Goal: Find specific page/section: Find specific page/section

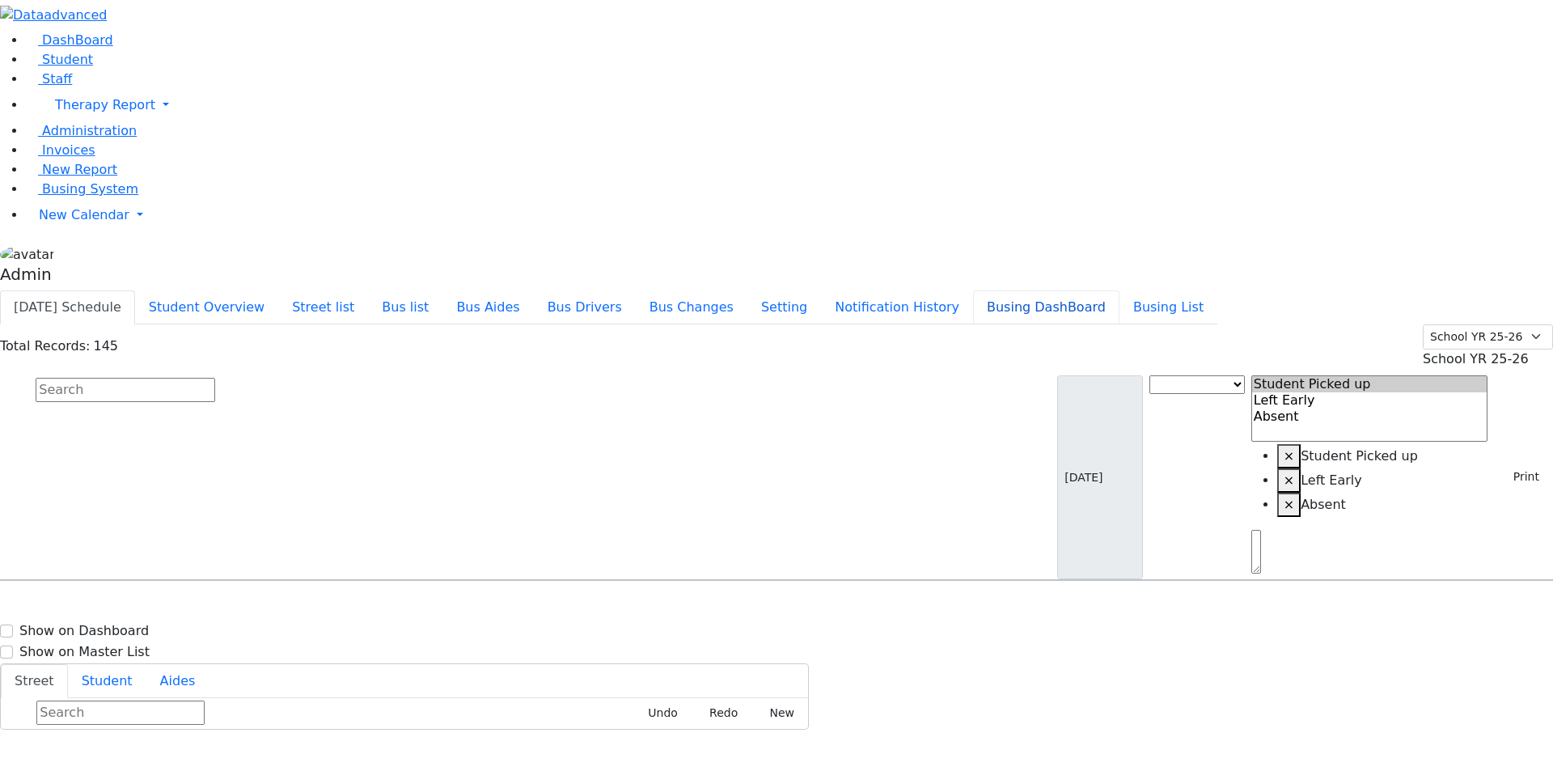
click at [1089, 290] on button "Busing DashBoard" at bounding box center [1046, 307] width 146 height 34
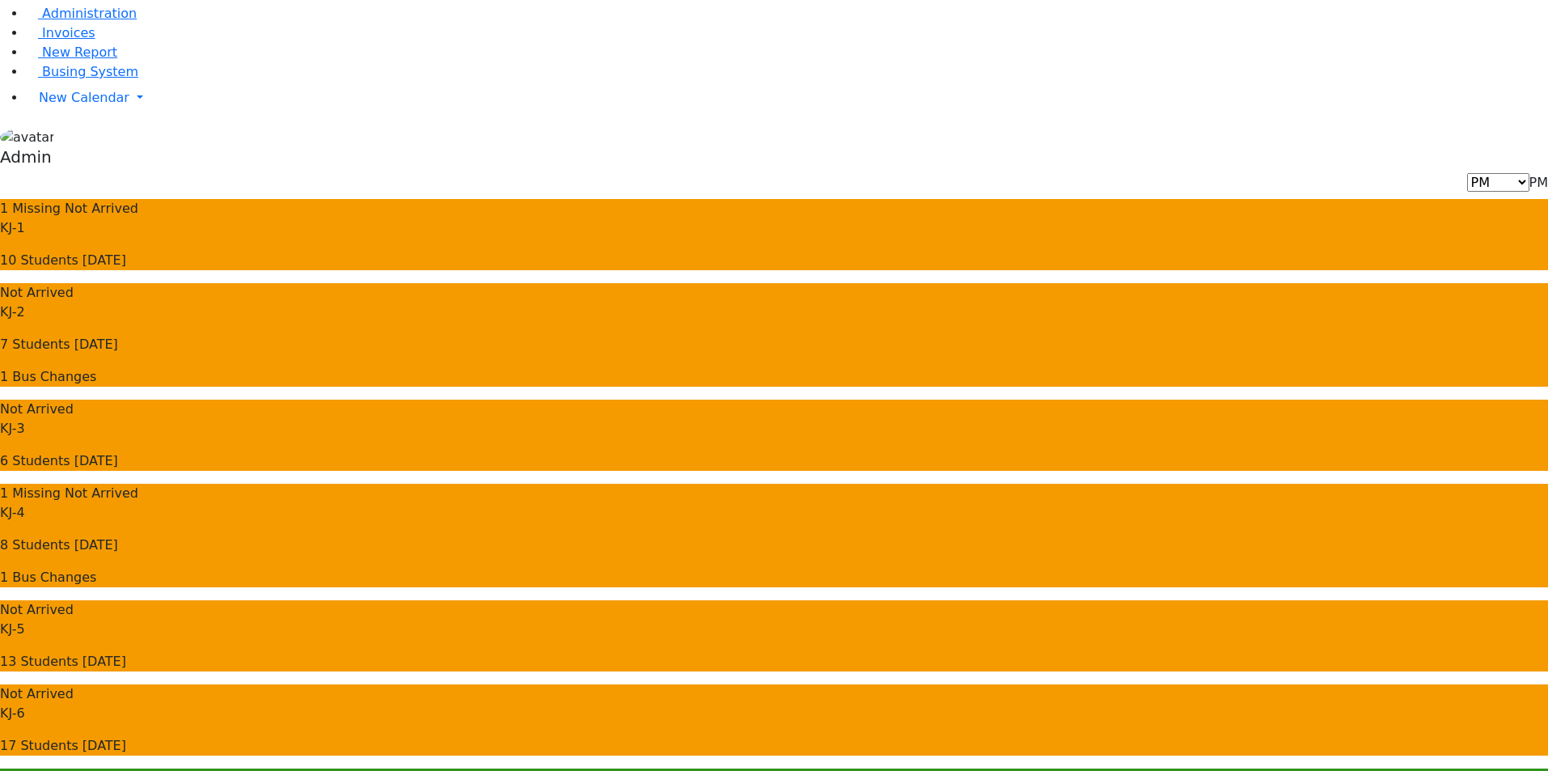
scroll to position [294, 0]
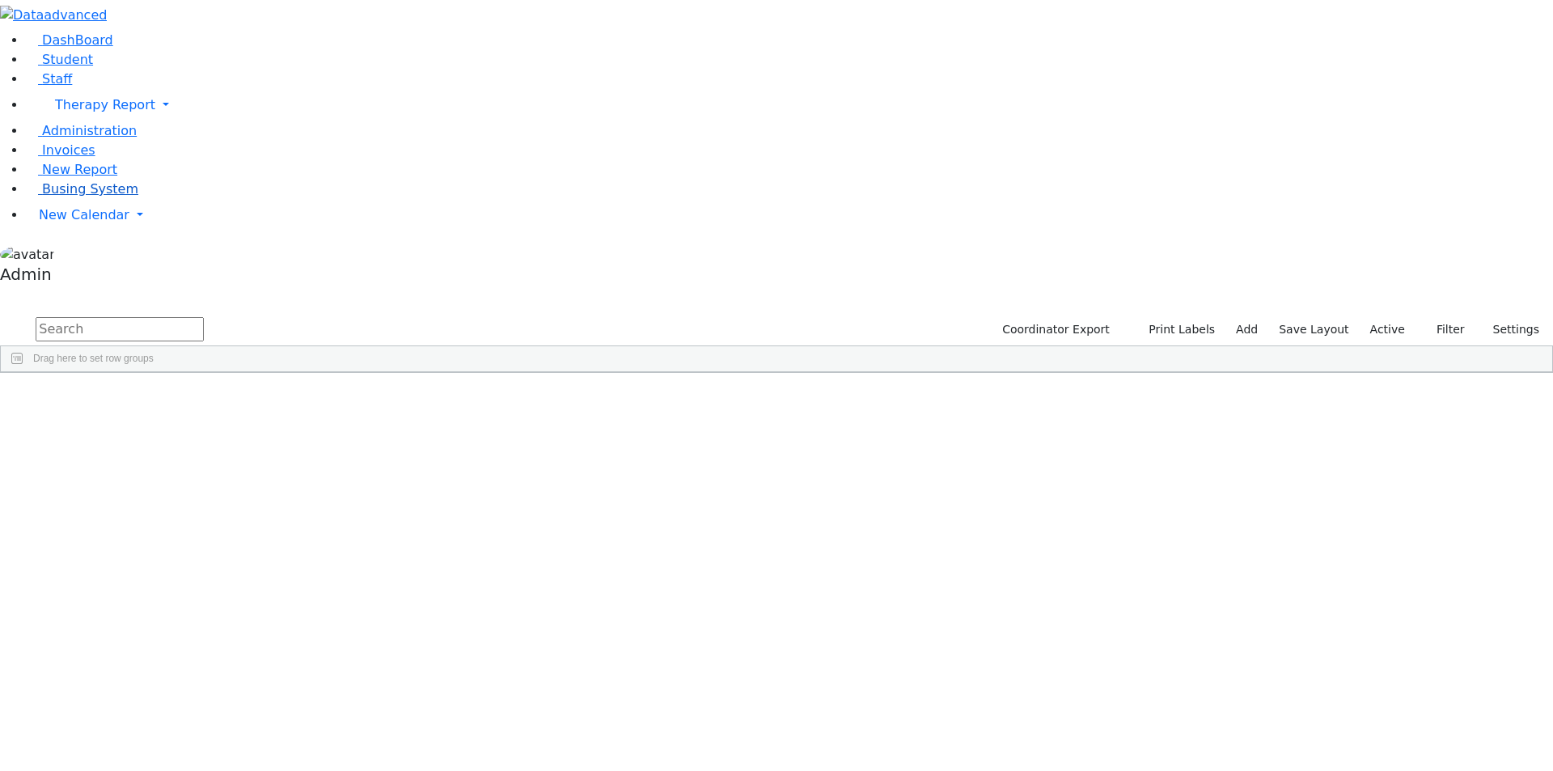
click at [92, 197] on span "Busing System" at bounding box center [90, 188] width 96 height 15
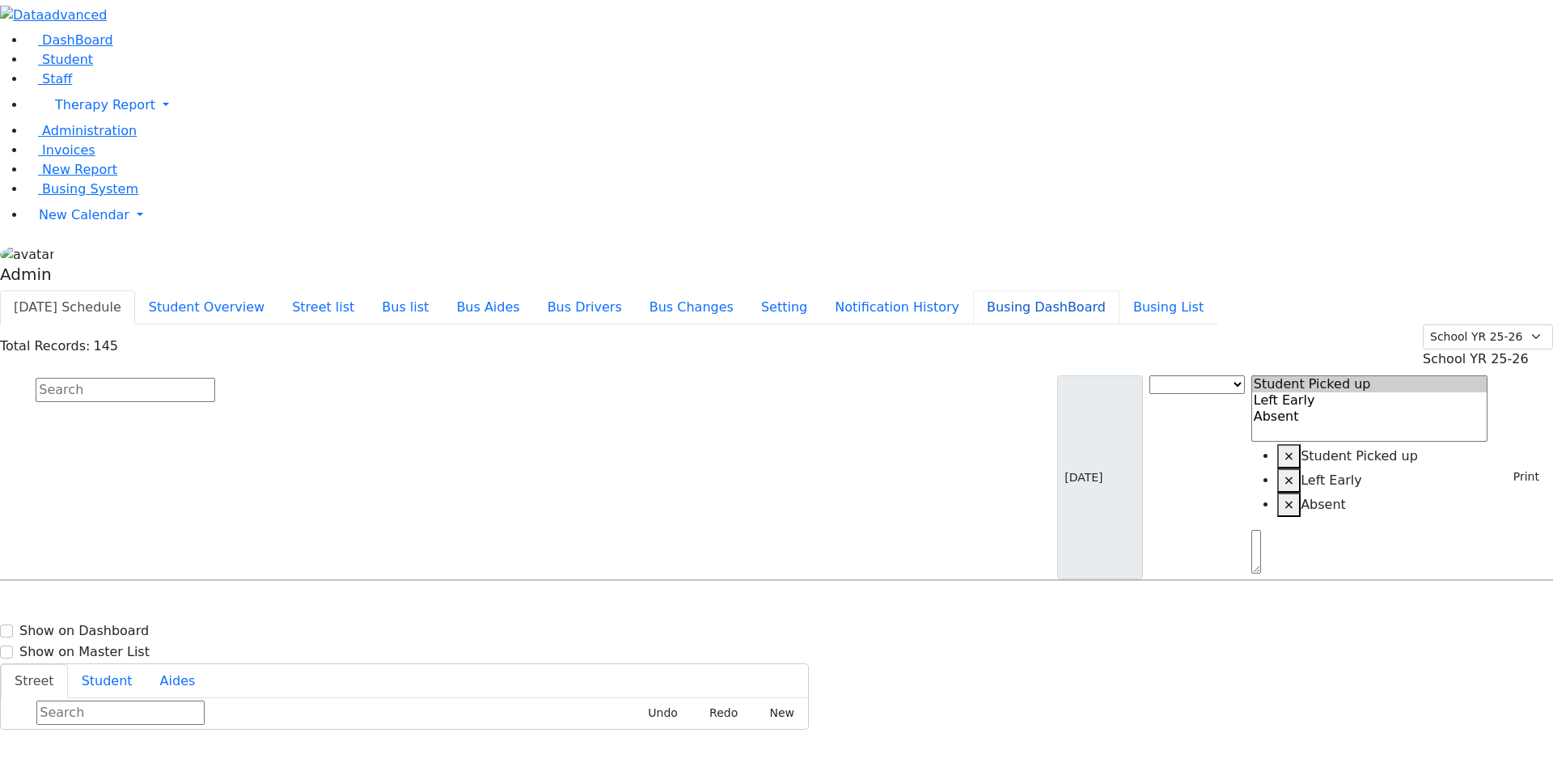
click at [1084, 290] on button "Busing DashBoard" at bounding box center [1046, 307] width 146 height 34
